Goal: Task Accomplishment & Management: Manage account settings

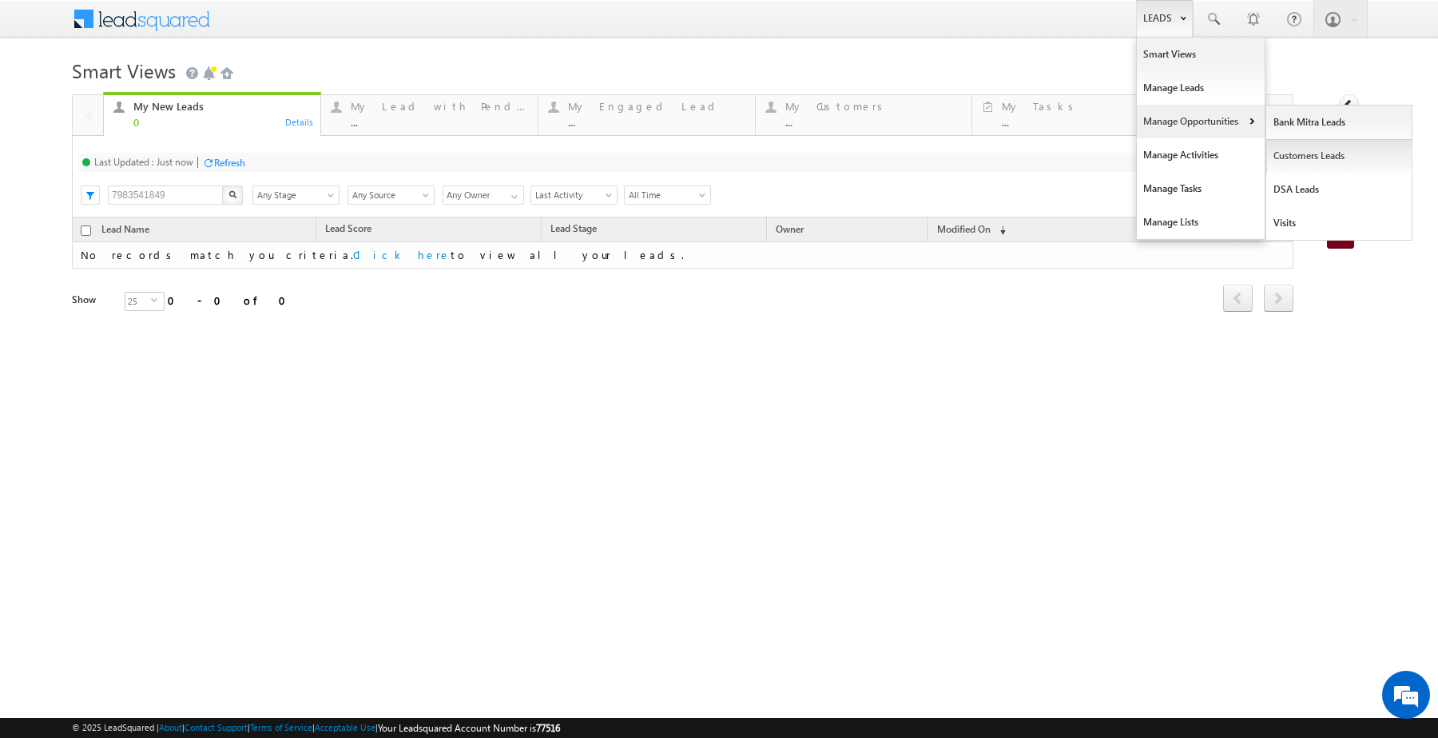
click at [1317, 149] on link "Customers Leads" at bounding box center [1340, 156] width 146 height 34
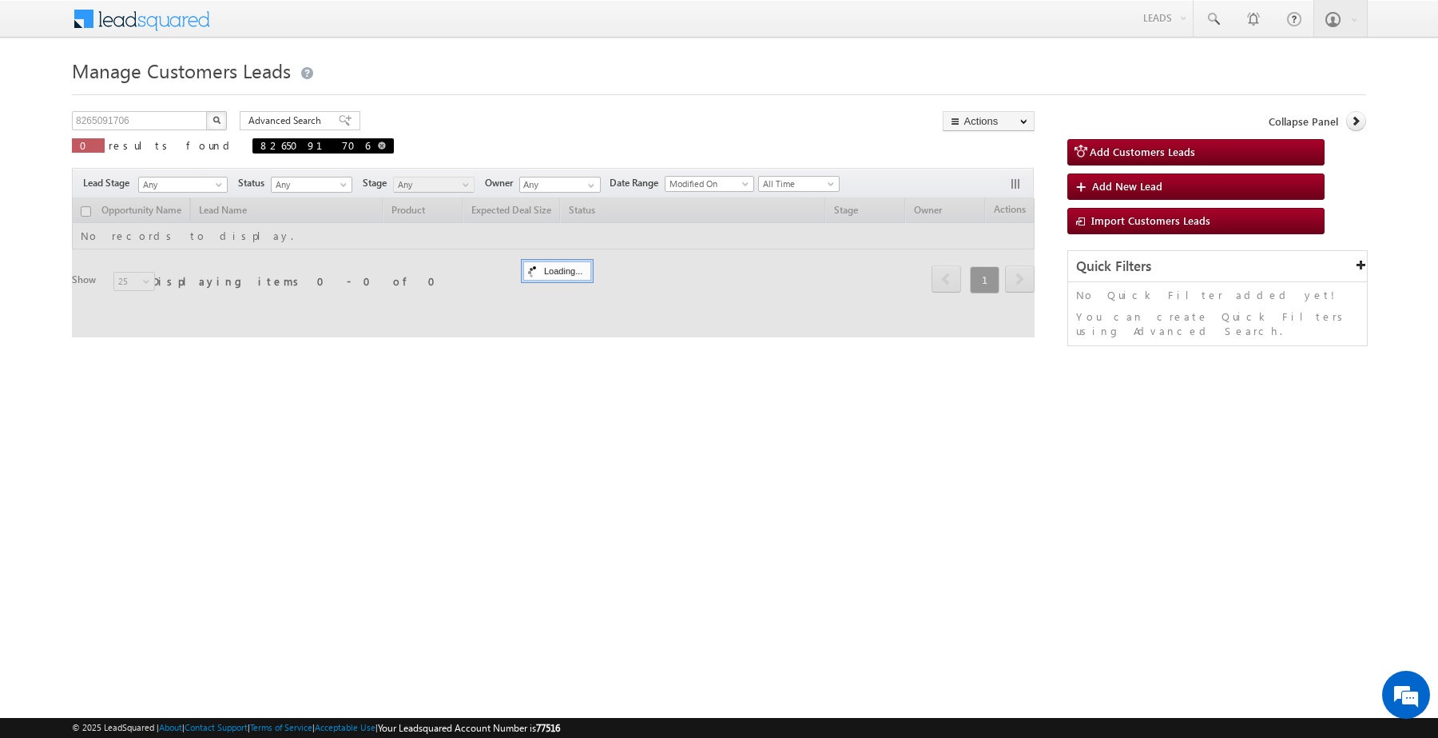
click at [378, 145] on span at bounding box center [382, 145] width 8 height 8
type input "Search Customers Leads"
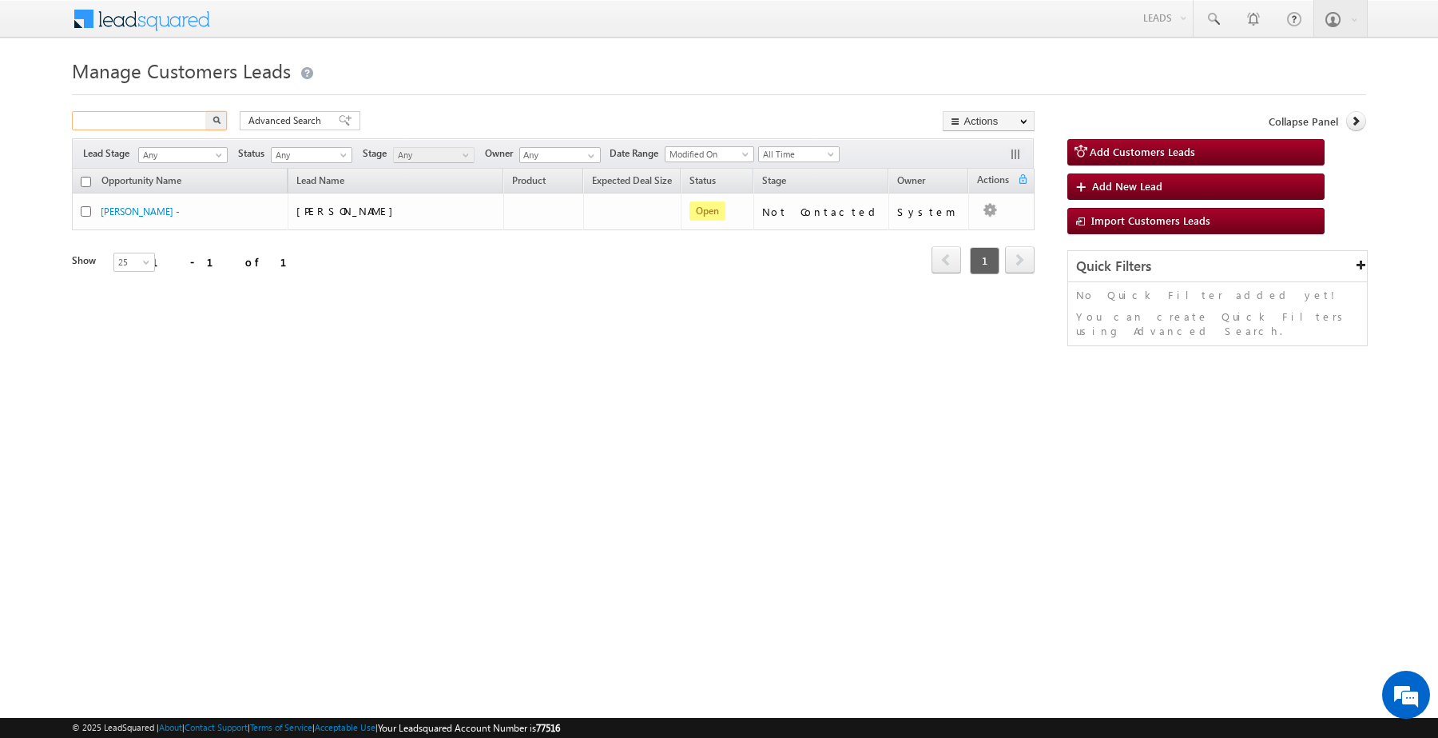
click at [182, 124] on input "text" at bounding box center [140, 120] width 137 height 19
paste input "860701"
type input "860701"
click at [206, 111] on button "button" at bounding box center [216, 120] width 21 height 19
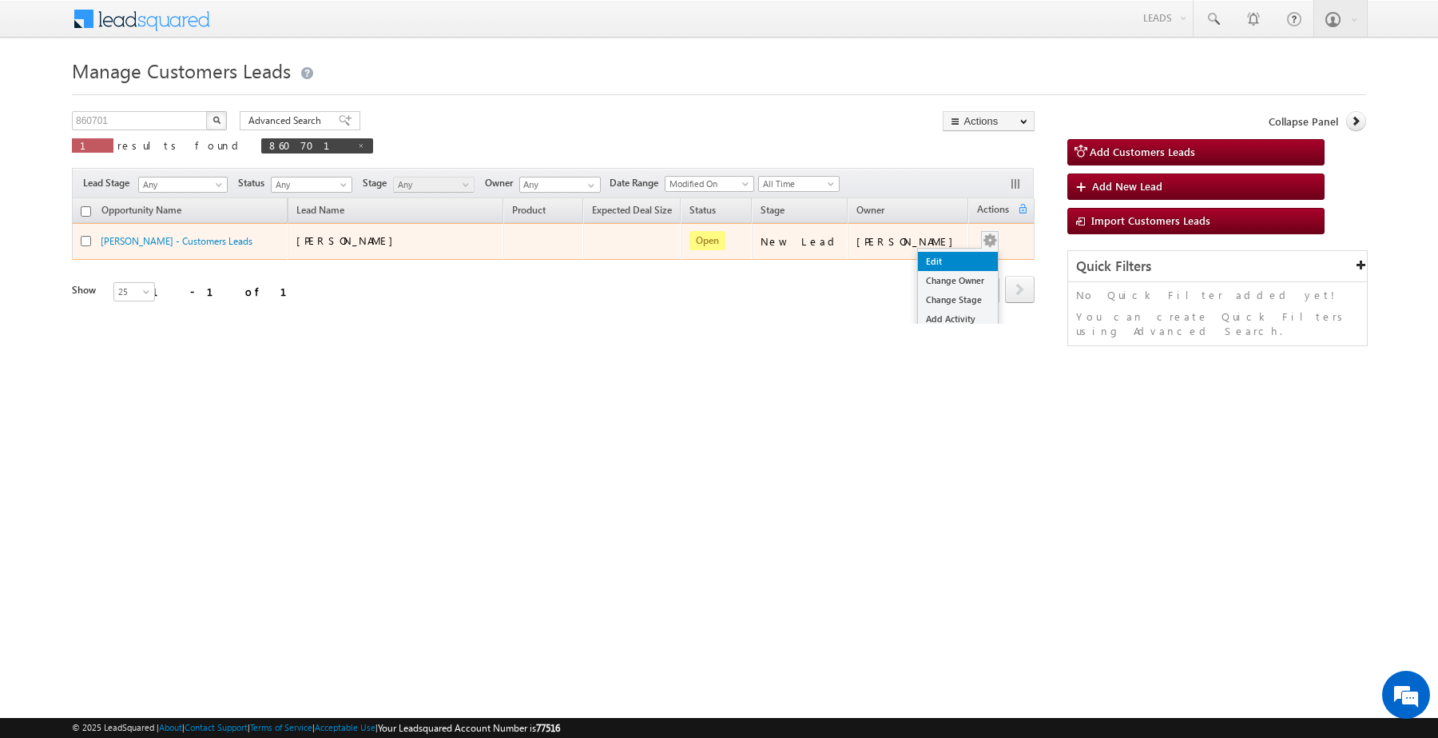
click at [968, 257] on link "Edit" at bounding box center [958, 261] width 80 height 19
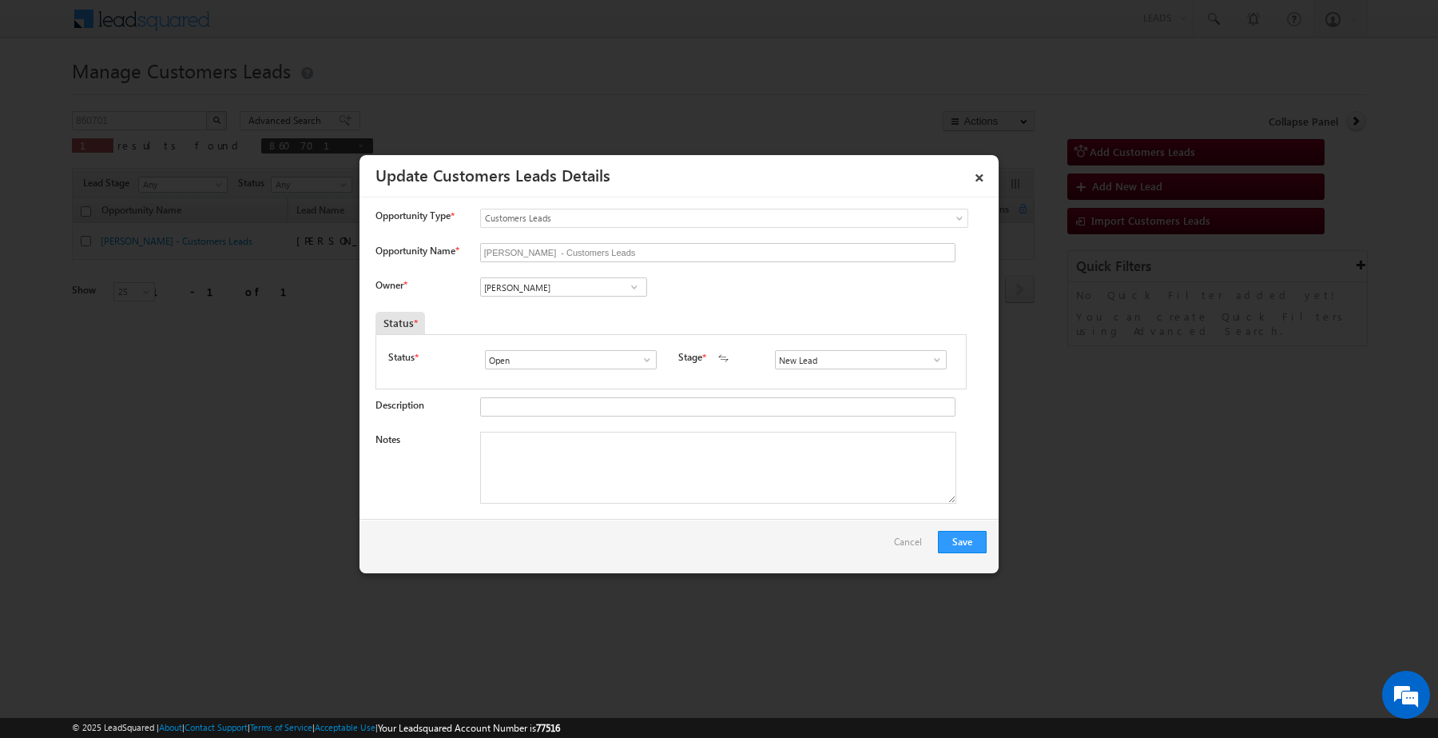
click at [628, 281] on link at bounding box center [634, 287] width 20 height 16
paste input "[PERSON_NAME]"
click at [568, 320] on span "[PERSON_NAME][EMAIL_ADDRESS][DOMAIN_NAME]" at bounding box center [559, 318] width 144 height 12
type input "[PERSON_NAME]"
click at [800, 368] on input "New Lead" at bounding box center [861, 359] width 172 height 19
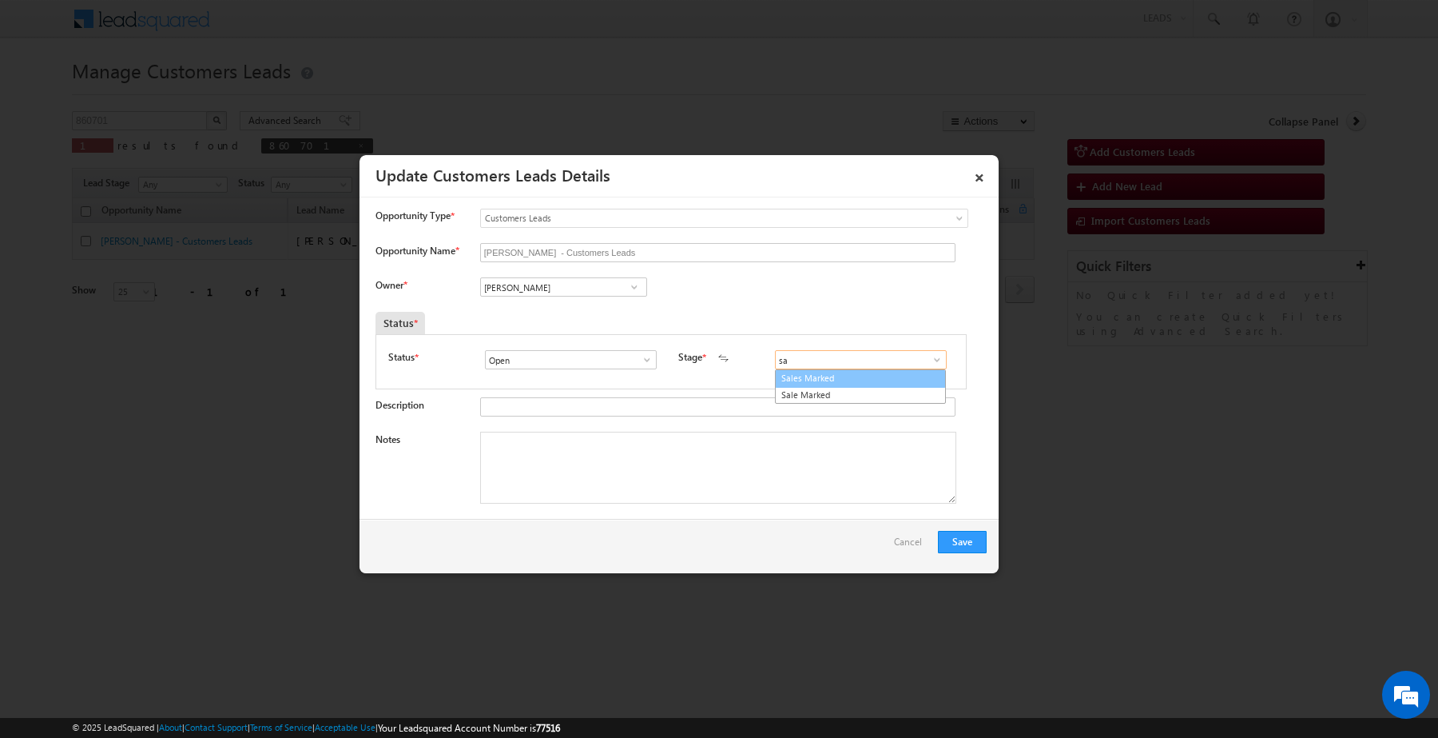
click at [803, 384] on link "Sales Marked" at bounding box center [860, 378] width 171 height 18
type input "Sales Marked"
click at [593, 456] on textarea "Notes" at bounding box center [718, 468] width 476 height 72
paste textarea "860701 / [PERSON_NAME] / 9623794347 / construction / owner himself / yavatmal t…"
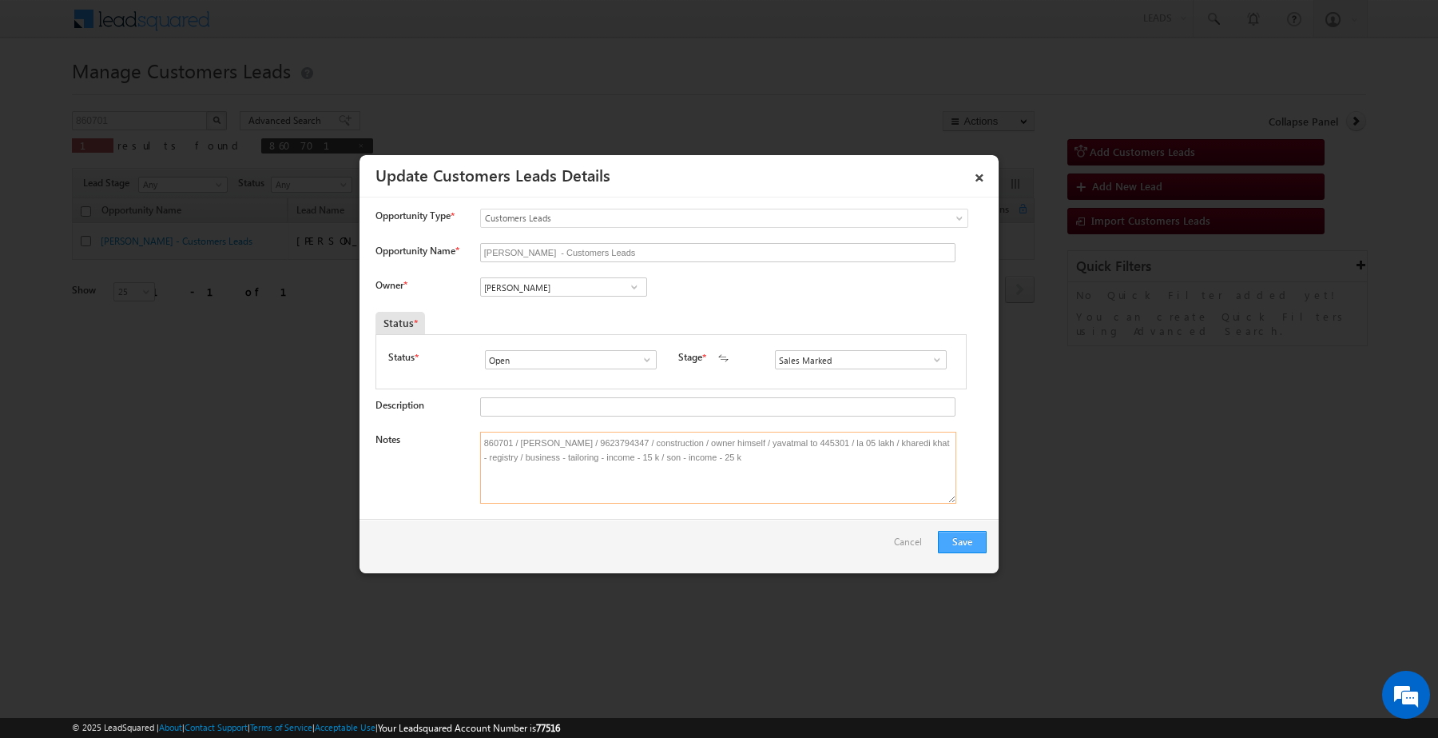
type textarea "860701 / [PERSON_NAME] / 9623794347 / construction / owner himself / yavatmal t…"
click at [955, 536] on button "Save" at bounding box center [962, 542] width 49 height 22
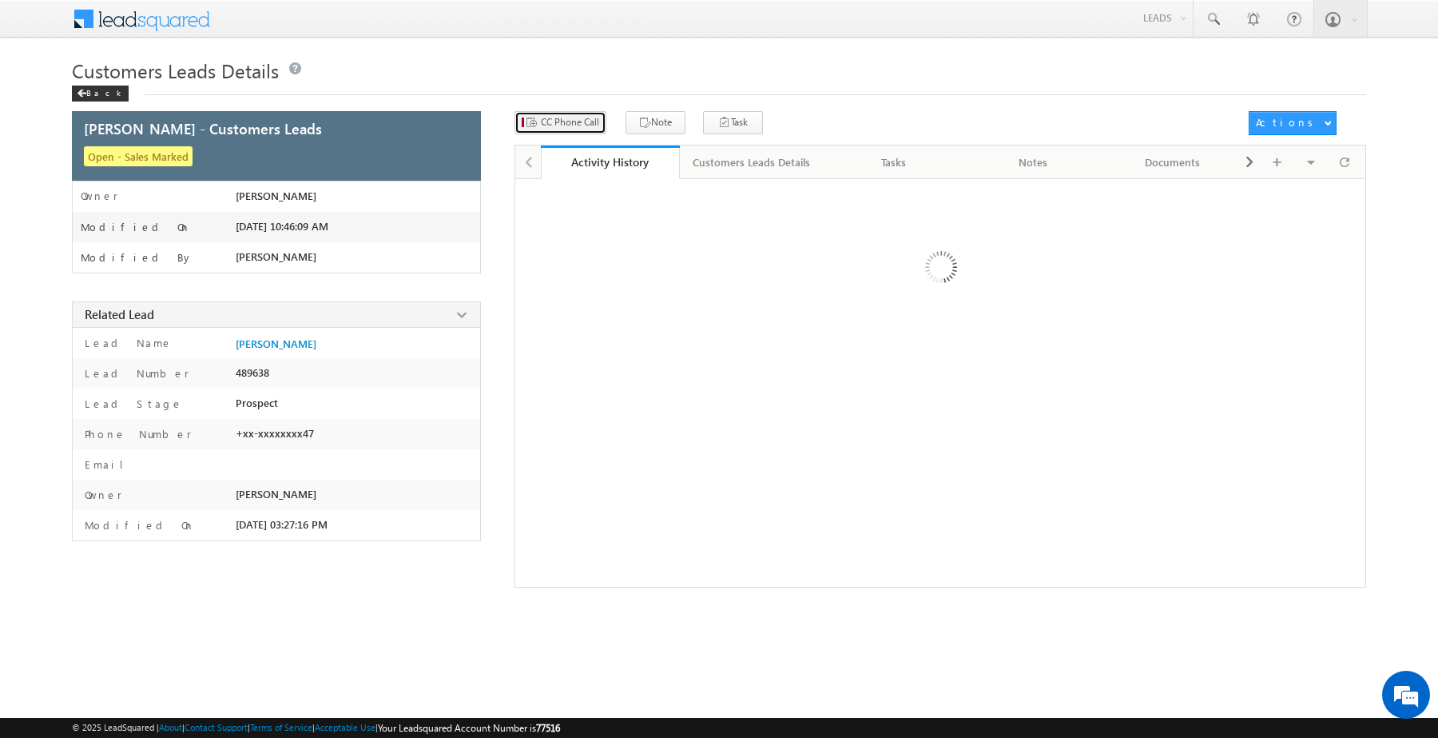
click at [547, 125] on button "CC Phone Call" at bounding box center [561, 122] width 92 height 23
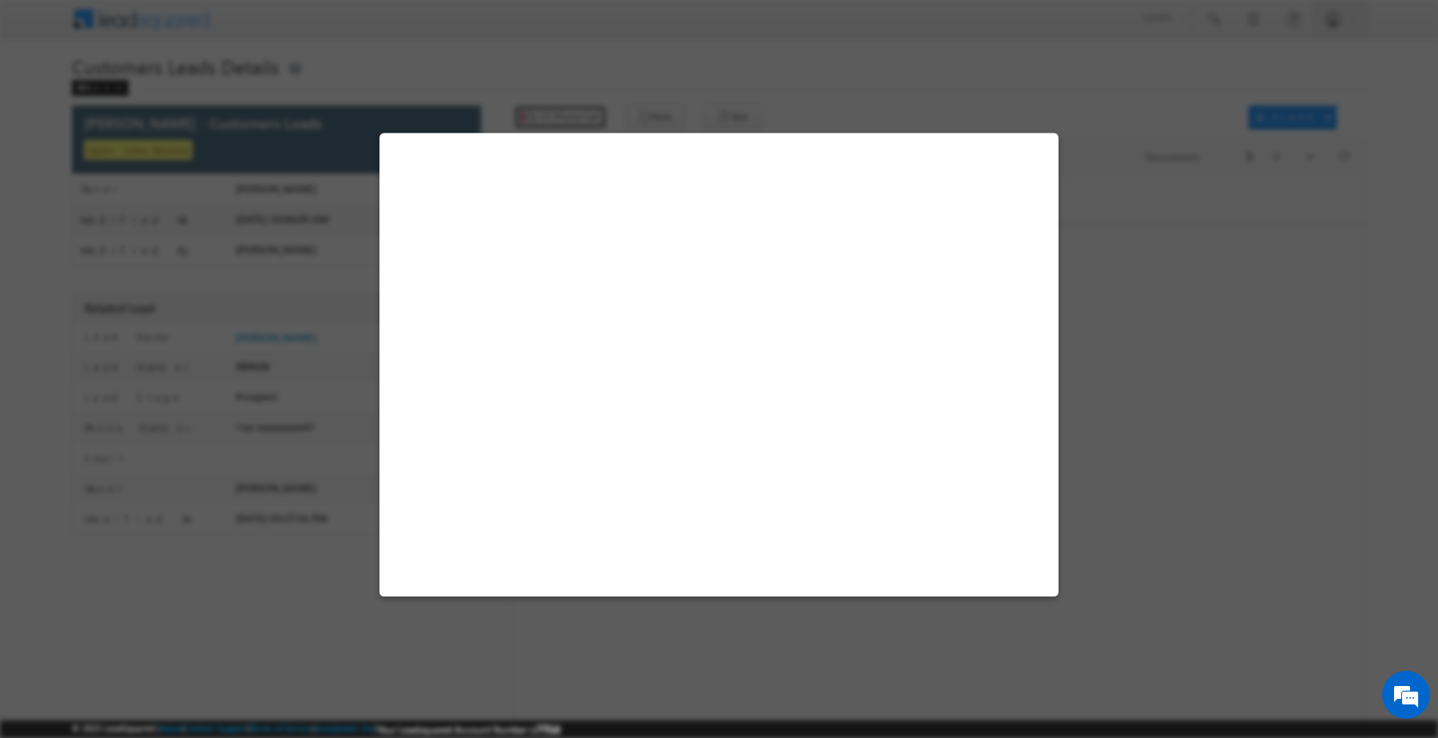
select select "Yavatmal"
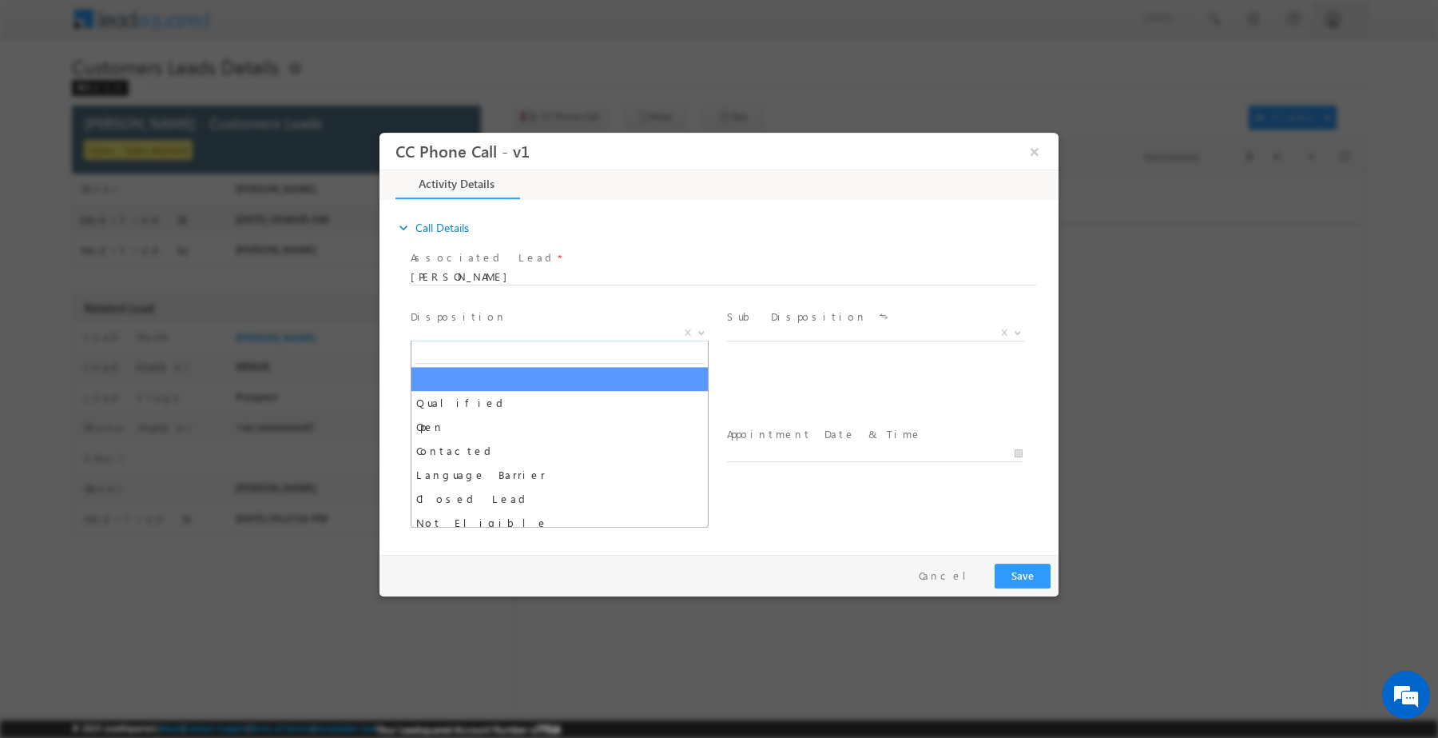
click at [545, 328] on span "X" at bounding box center [560, 332] width 298 height 16
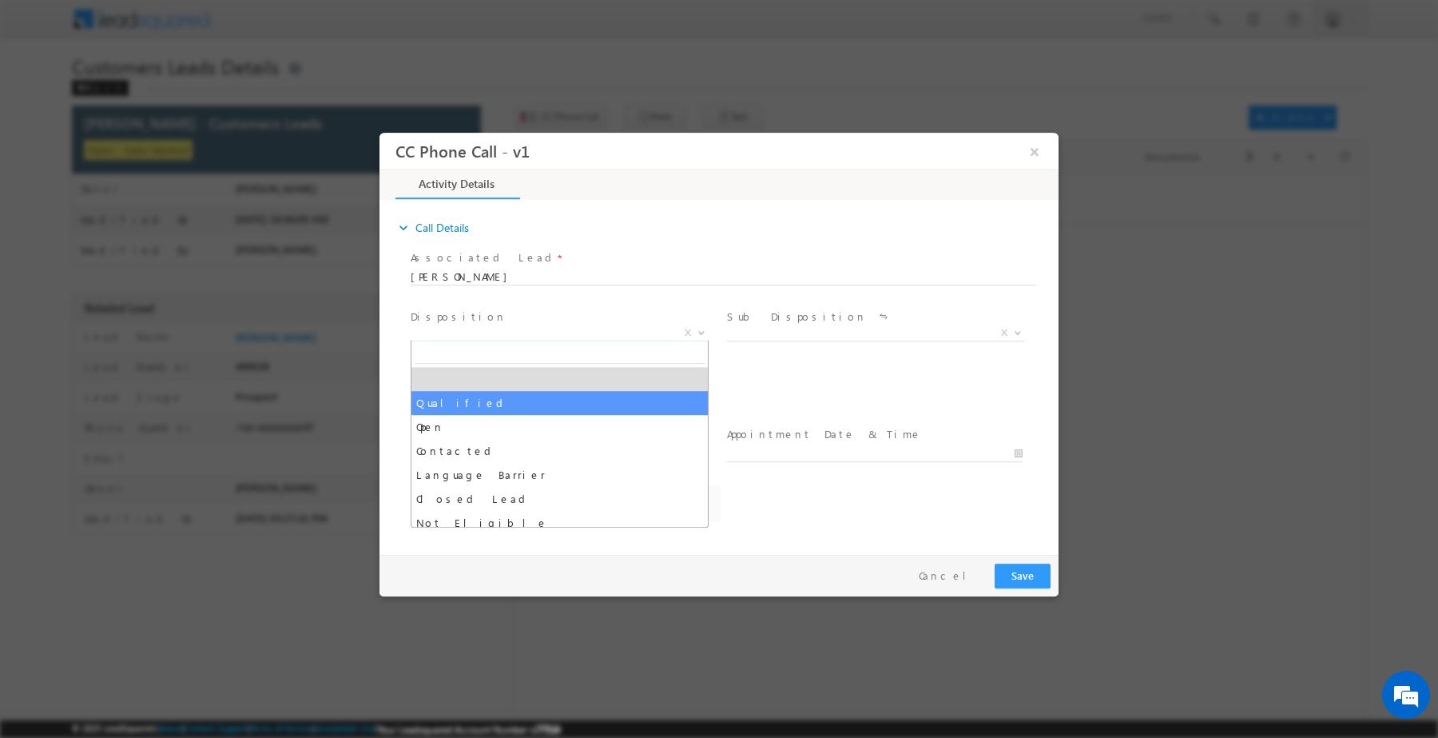
drag, startPoint x: 480, startPoint y: 398, endPoint x: 682, endPoint y: 360, distance: 204.8
select select "Qualified"
select select "[EMAIL_ADDRESS][PERSON_NAME][DOMAIN_NAME]"
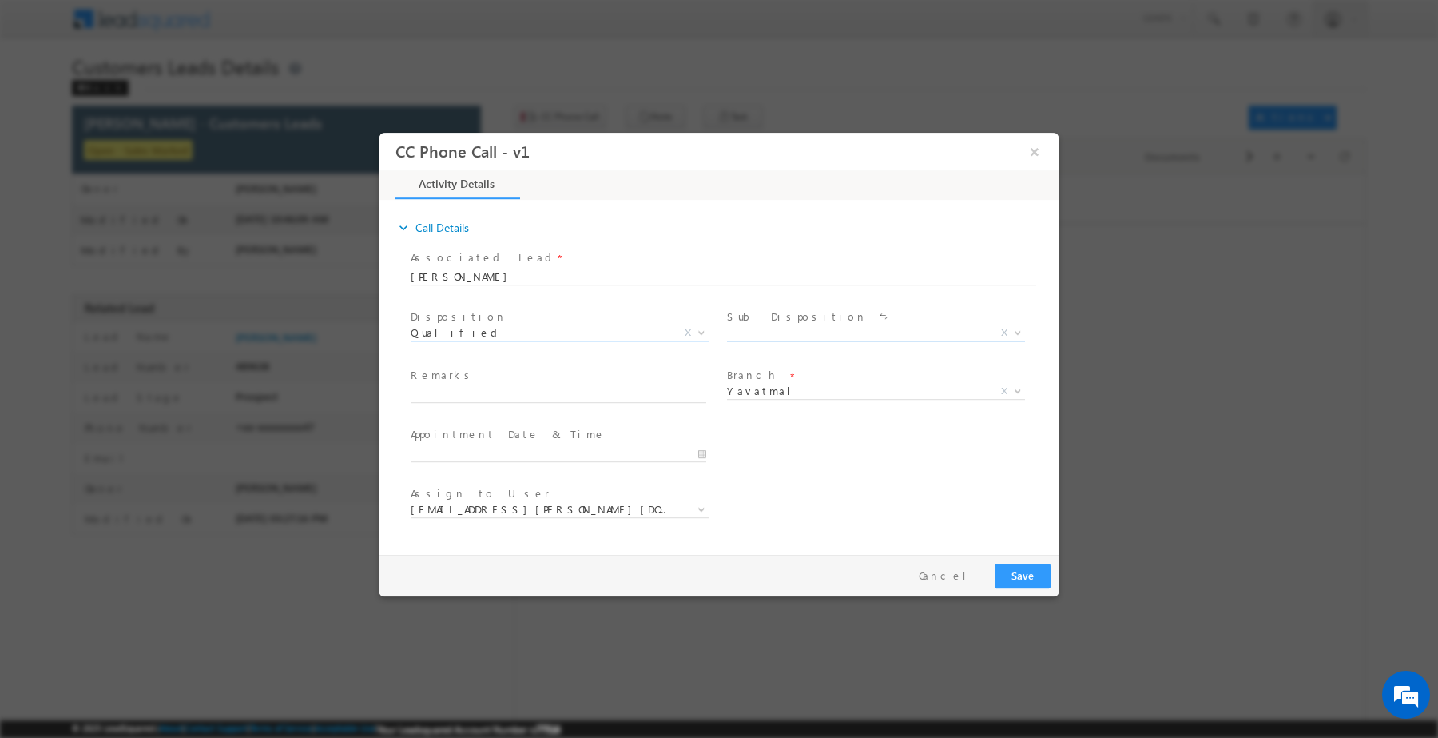
click at [748, 330] on span "X" at bounding box center [876, 332] width 298 height 16
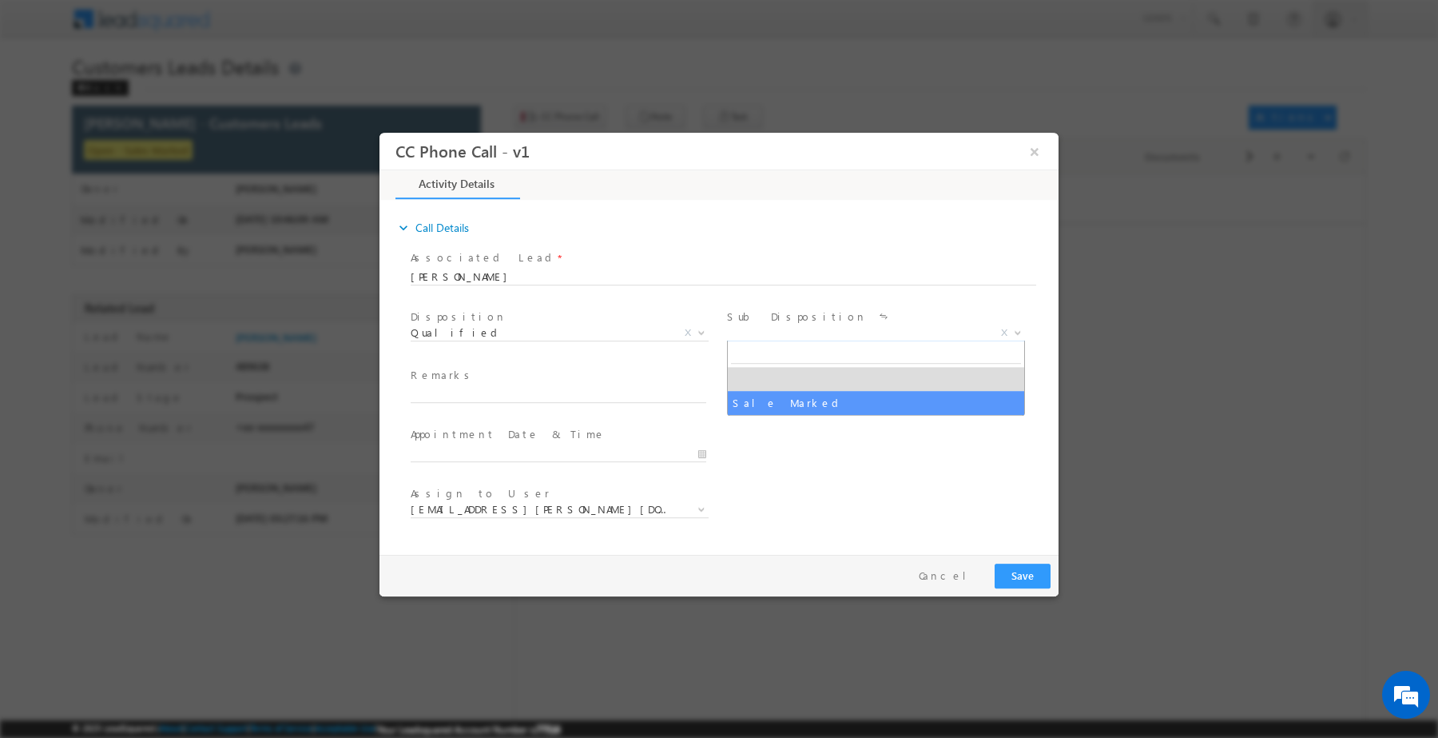
select select "Sale Marked"
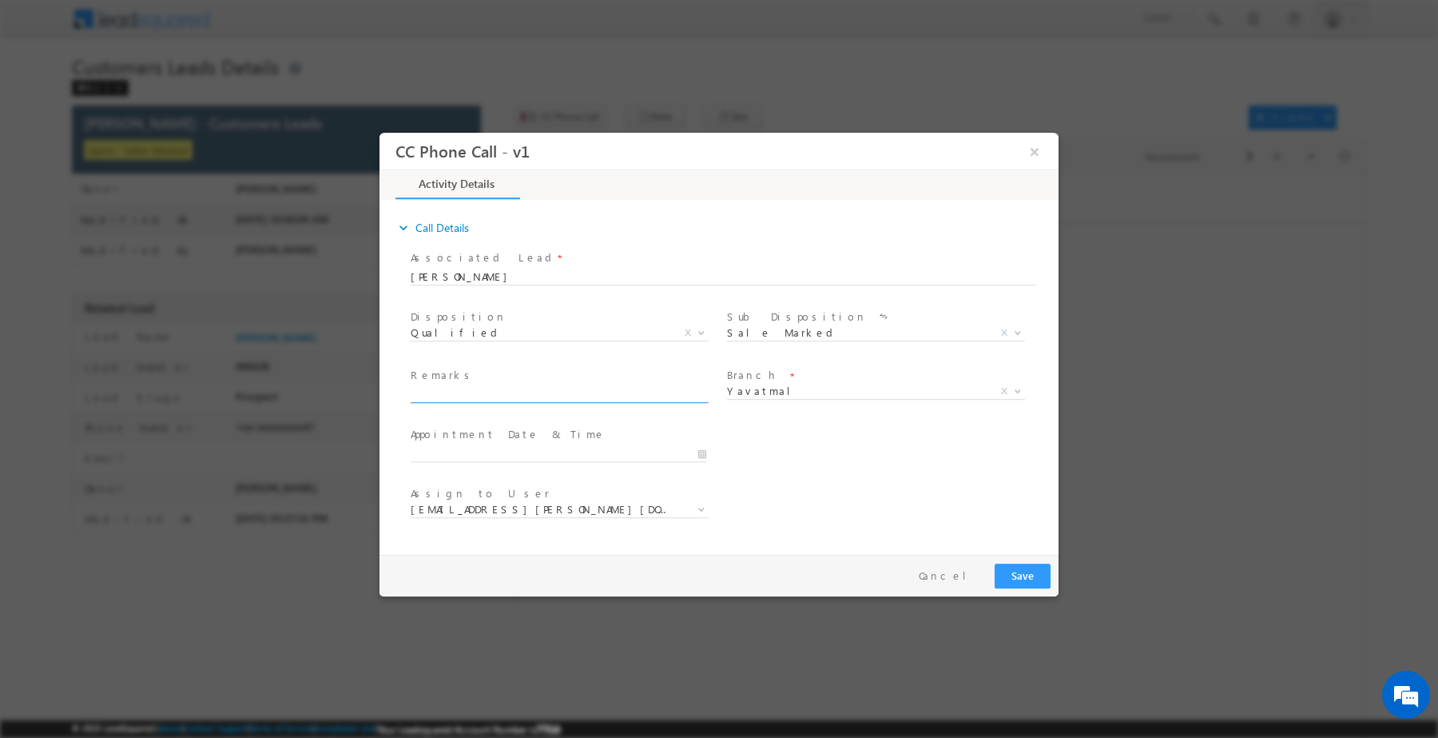
click at [613, 396] on input "text" at bounding box center [559, 394] width 296 height 16
paste input "860701 / [PERSON_NAME] / 9623794347 / construction / owner himself / yavatmal t…"
type input "860701 / [PERSON_NAME] / 9623794347 / construction / owner himself / yavatmal t…"
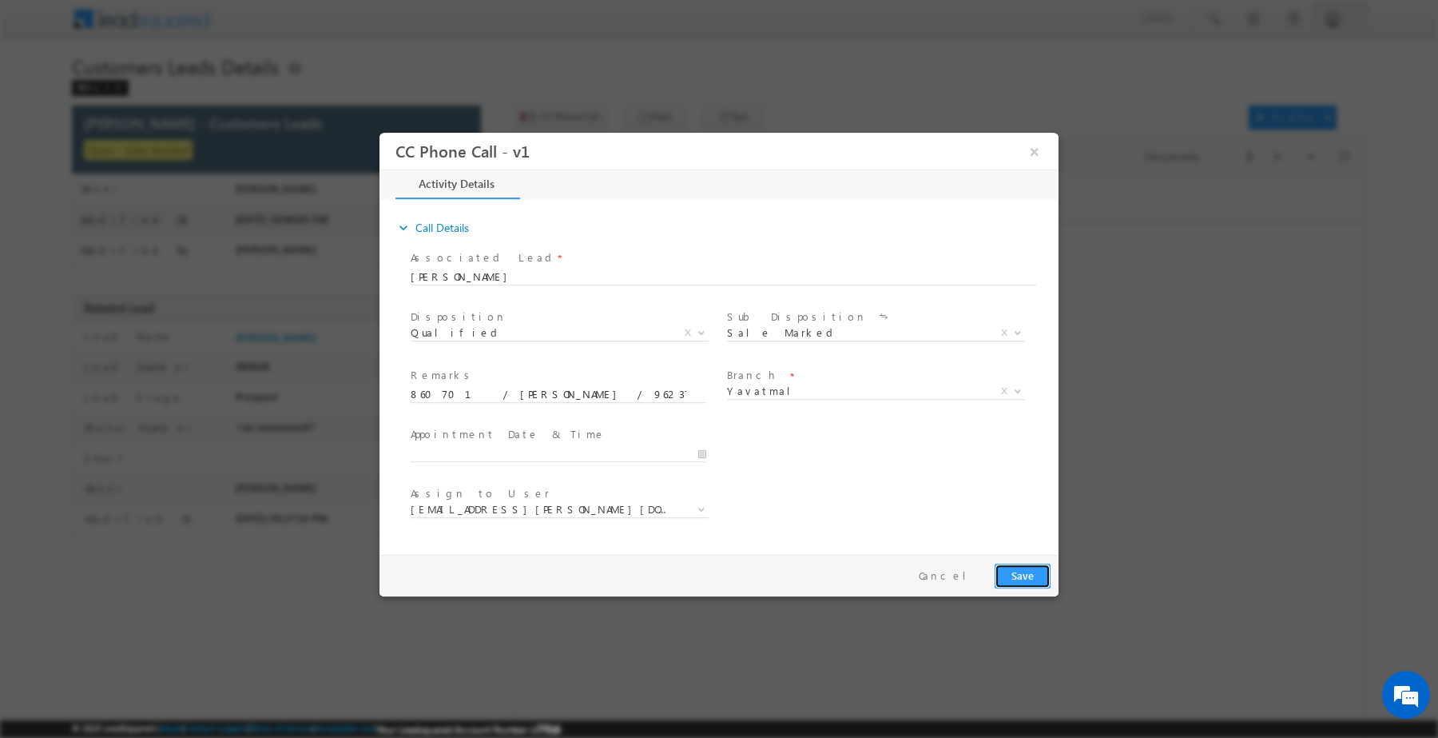
click at [1011, 572] on button "Save" at bounding box center [1023, 575] width 56 height 25
